Goal: Task Accomplishment & Management: Use online tool/utility

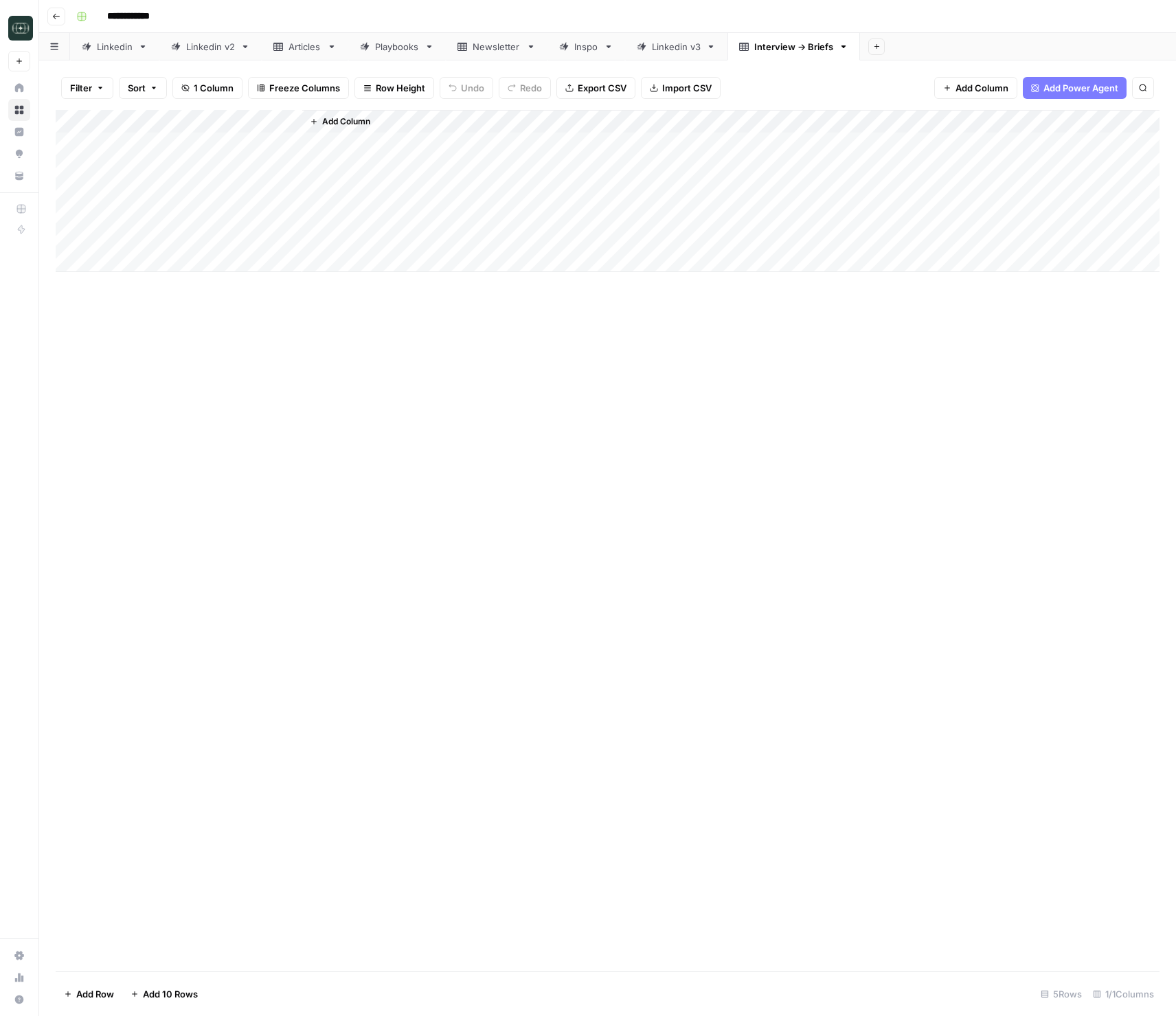
click at [687, 49] on div "Linkedin v3" at bounding box center [676, 46] width 49 height 13
click at [358, 265] on div "Add Column" at bounding box center [607, 226] width 1105 height 232
type textarea "**********"
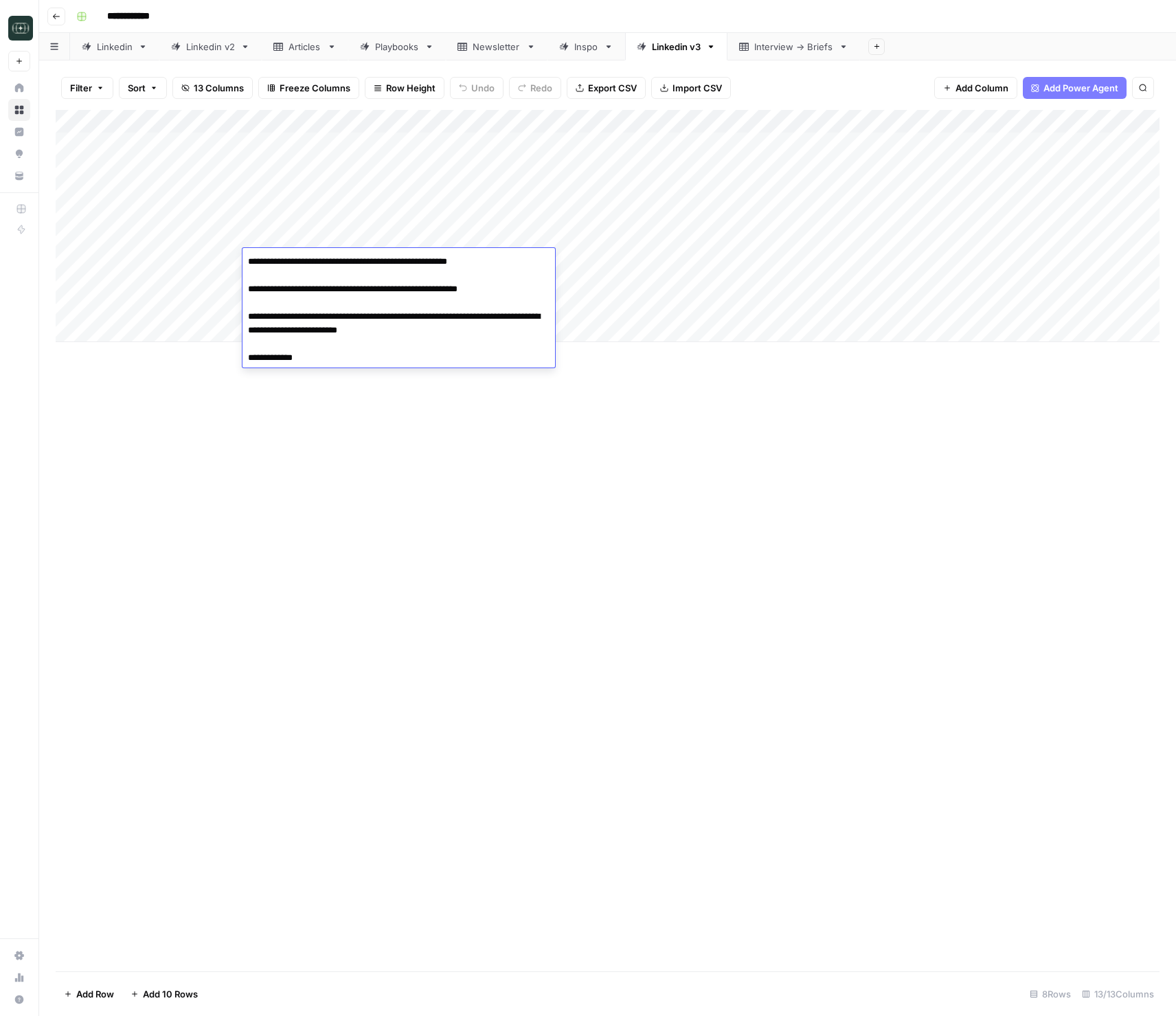
click at [733, 262] on div "Add Column" at bounding box center [607, 226] width 1105 height 232
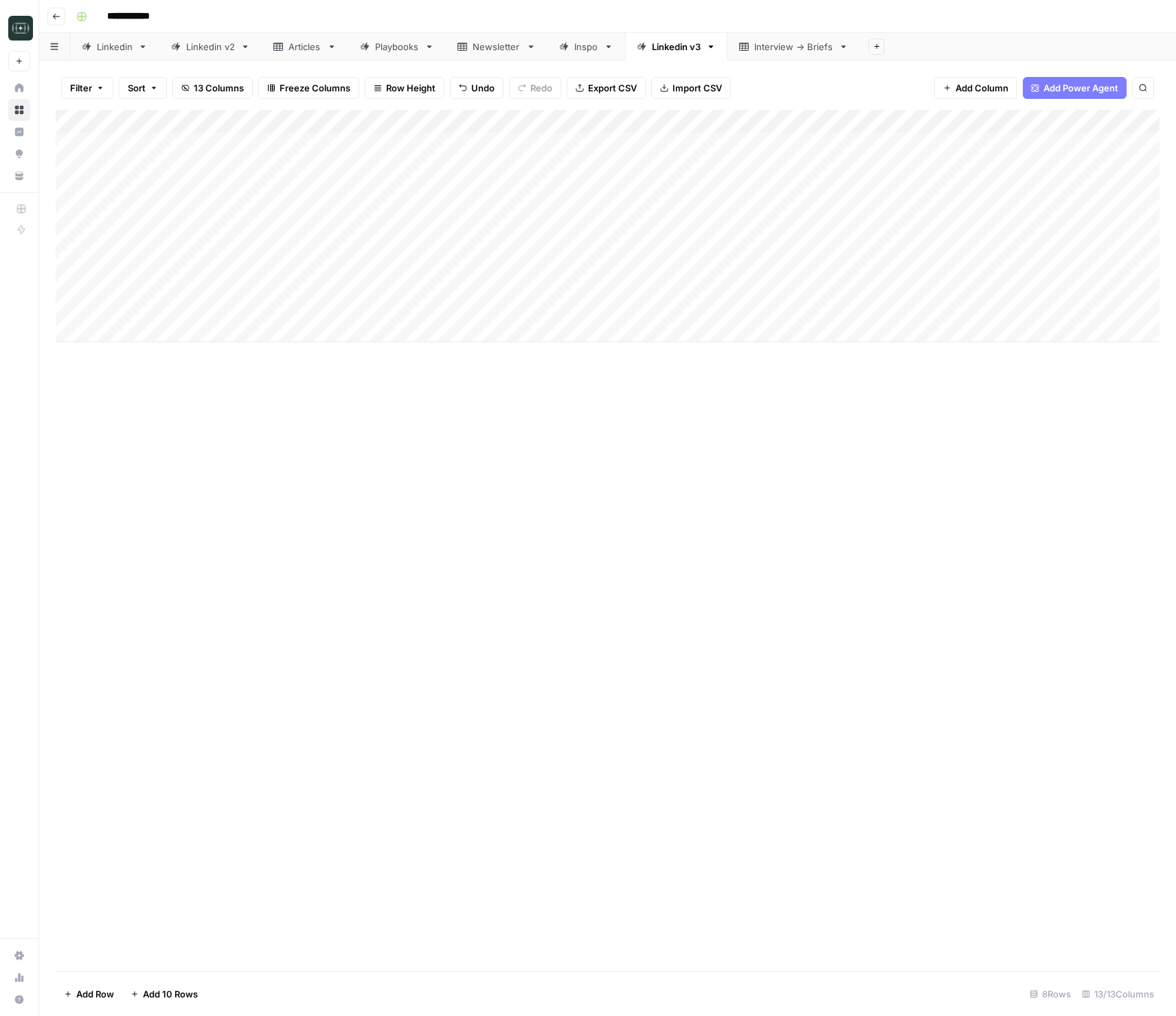
click at [733, 262] on div "Add Column" at bounding box center [607, 226] width 1105 height 232
click at [713, 314] on button "Short ( 50-100 words)" at bounding box center [732, 313] width 103 height 16
click at [963, 260] on div "Add Column" at bounding box center [607, 226] width 1105 height 232
click at [433, 287] on div "Add Column" at bounding box center [607, 226] width 1105 height 232
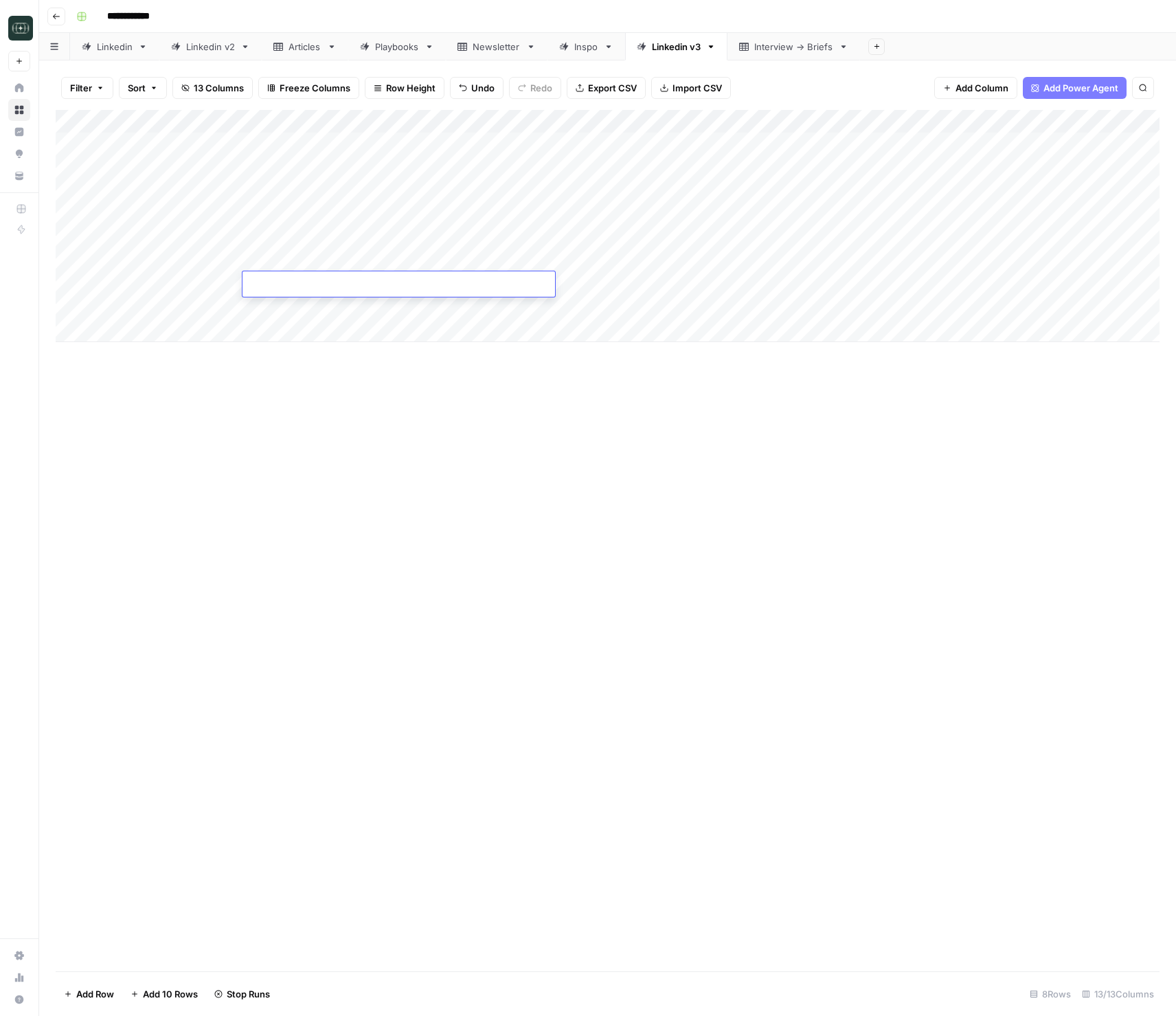
type textarea "**********"
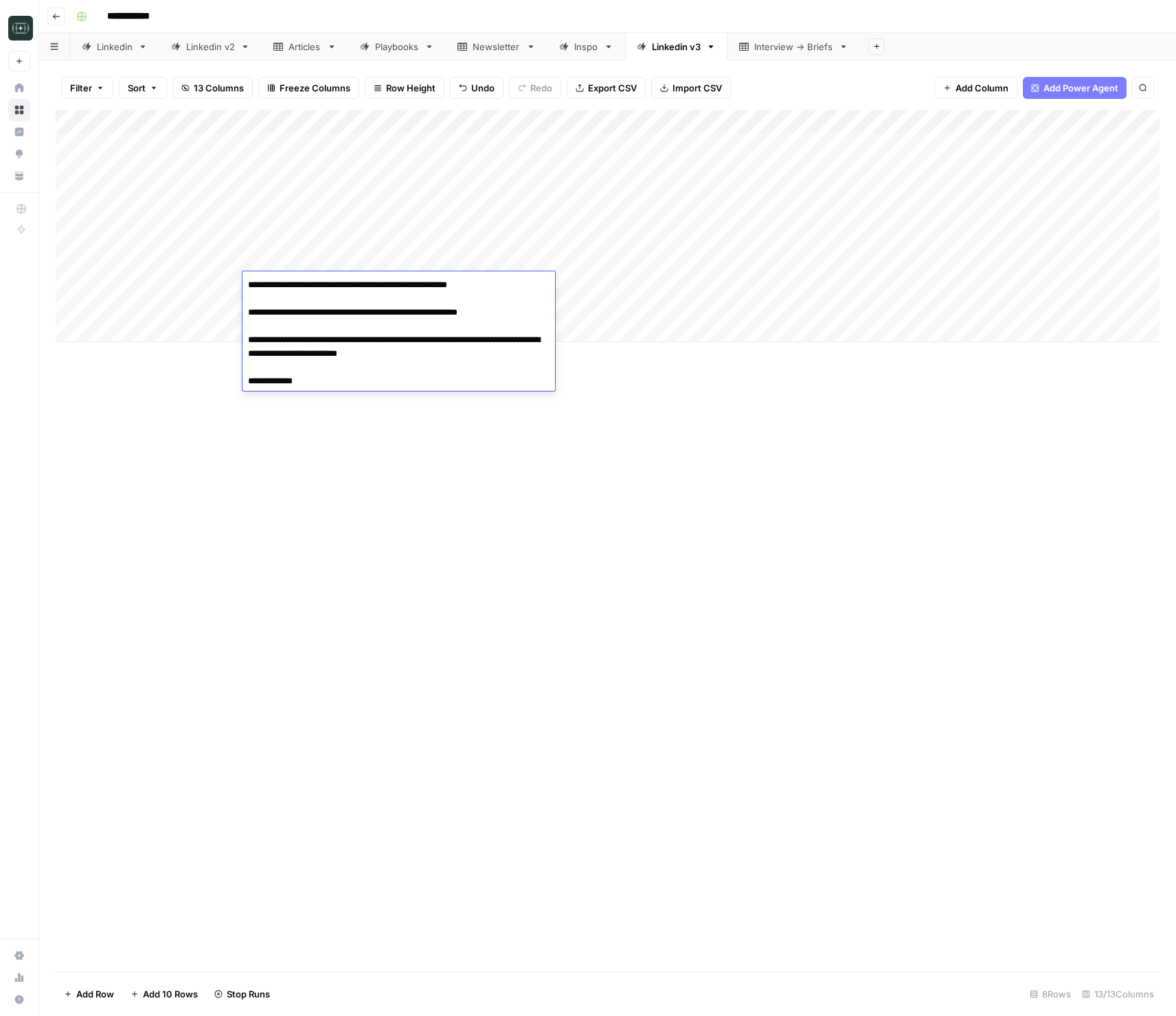
click at [722, 284] on div "Add Column" at bounding box center [607, 226] width 1105 height 232
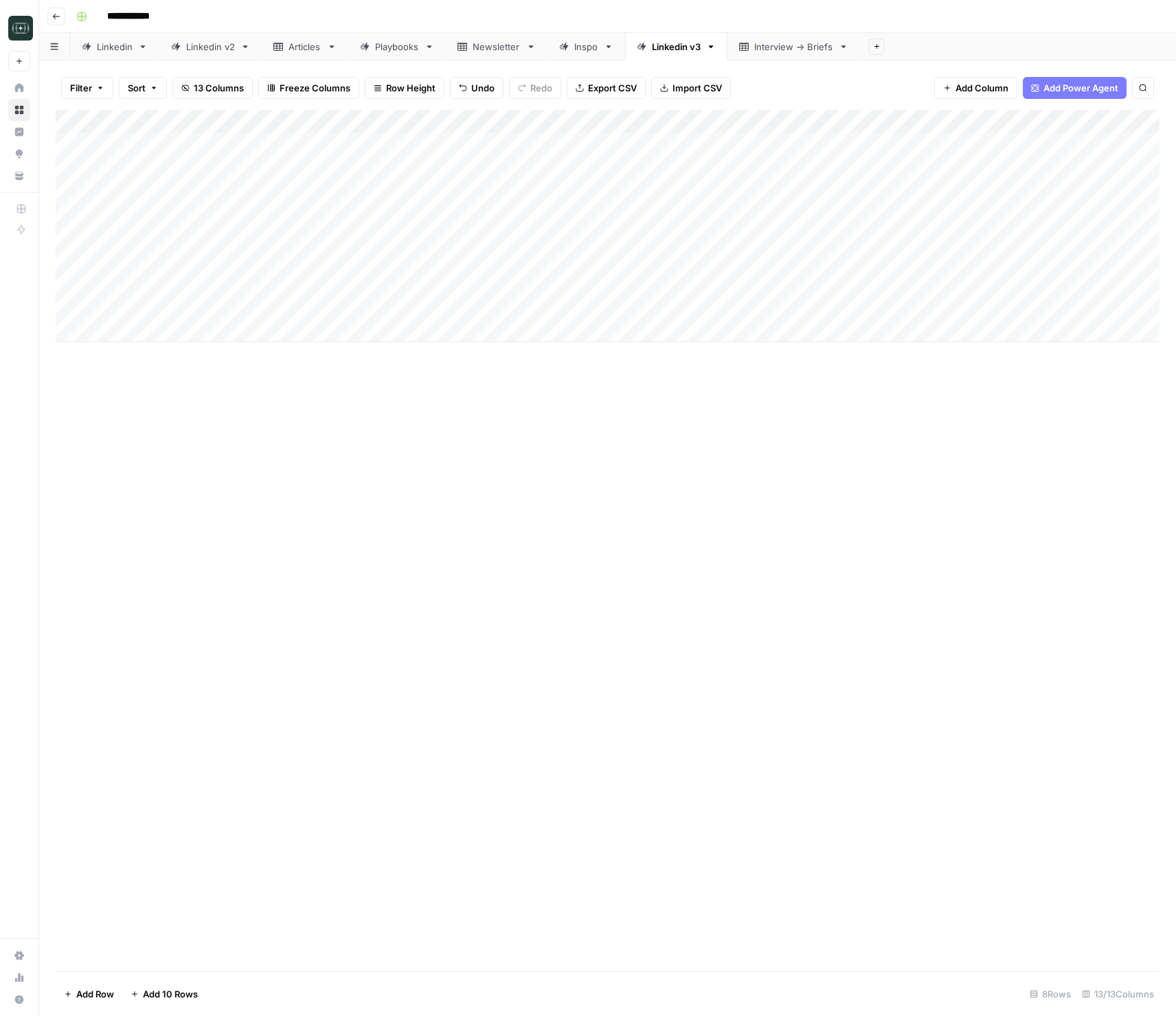
click at [722, 284] on div "Add Column" at bounding box center [607, 226] width 1105 height 232
drag, startPoint x: 737, startPoint y: 362, endPoint x: 820, endPoint y: 301, distance: 103.0
click at [737, 362] on button "Medium ( 120-200 words)" at bounding box center [741, 362] width 121 height 16
click at [961, 281] on div "Add Column" at bounding box center [607, 226] width 1105 height 232
click at [142, 542] on div "Add Column" at bounding box center [607, 540] width 1105 height 862
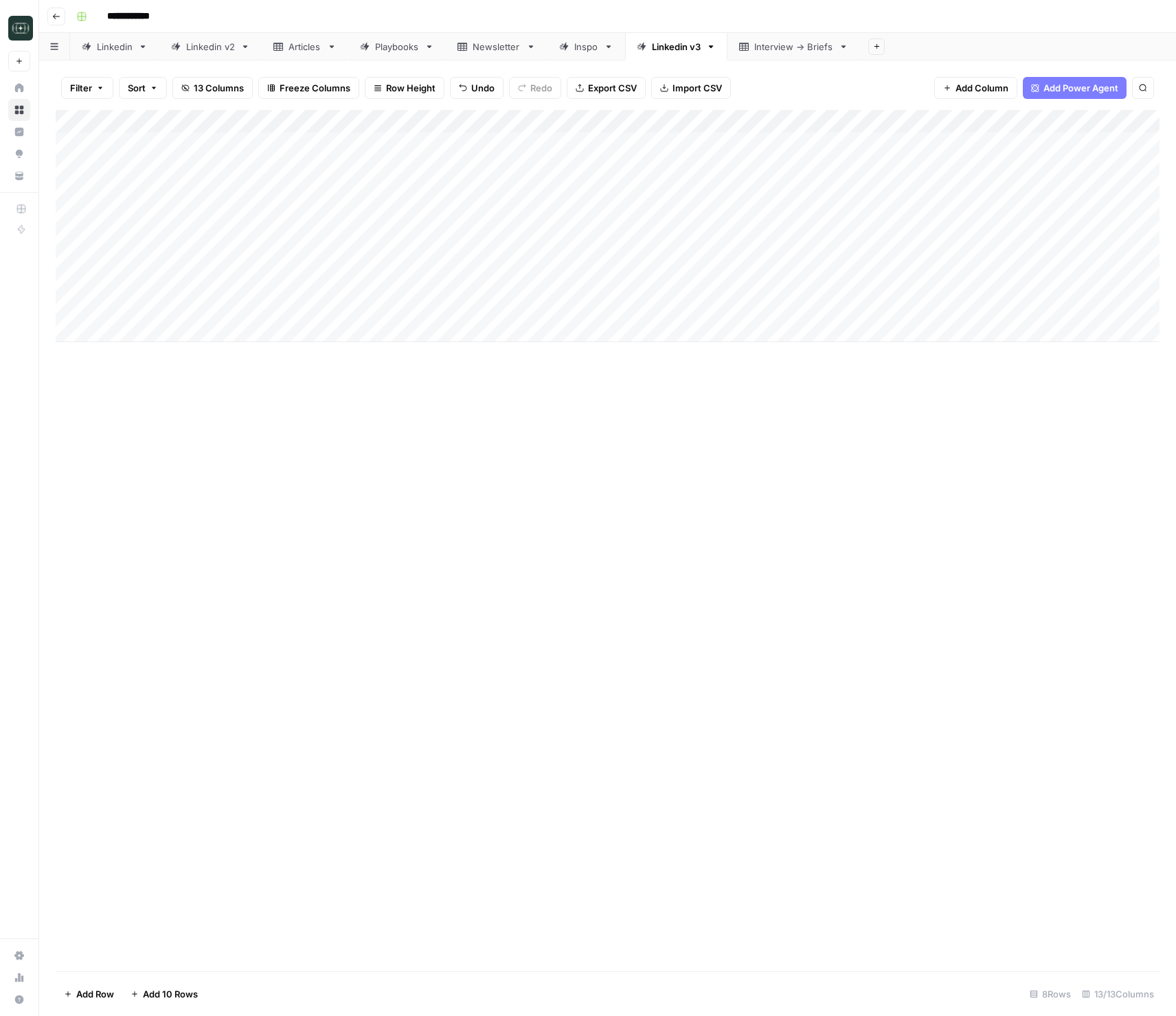
click at [296, 299] on div "Add Column" at bounding box center [607, 226] width 1105 height 232
click at [296, 308] on div "Add Column" at bounding box center [607, 226] width 1105 height 232
click at [304, 280] on div "Add Column" at bounding box center [607, 226] width 1105 height 232
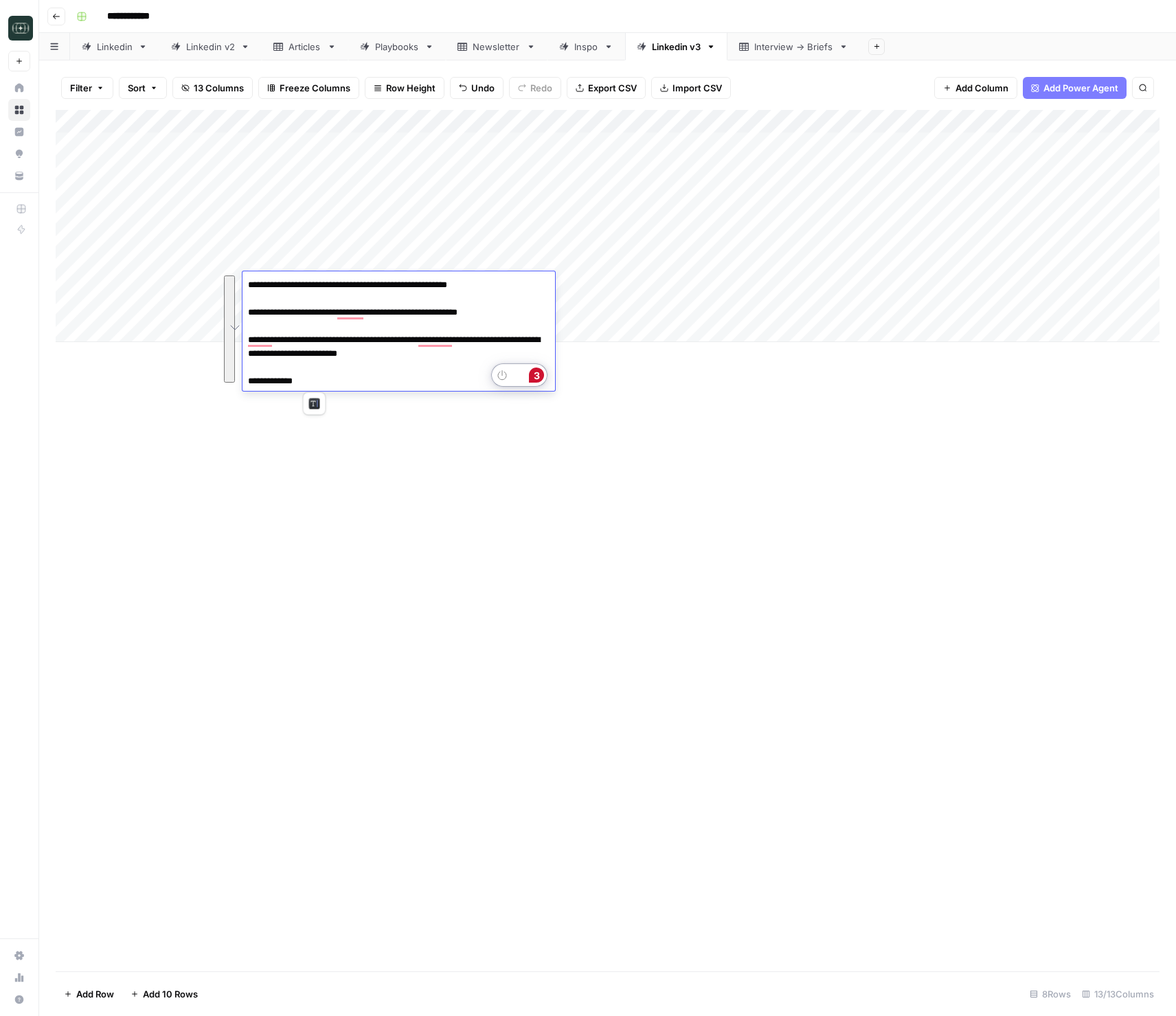
click at [683, 424] on div "Add Column" at bounding box center [607, 540] width 1105 height 862
